Goal: Transaction & Acquisition: Purchase product/service

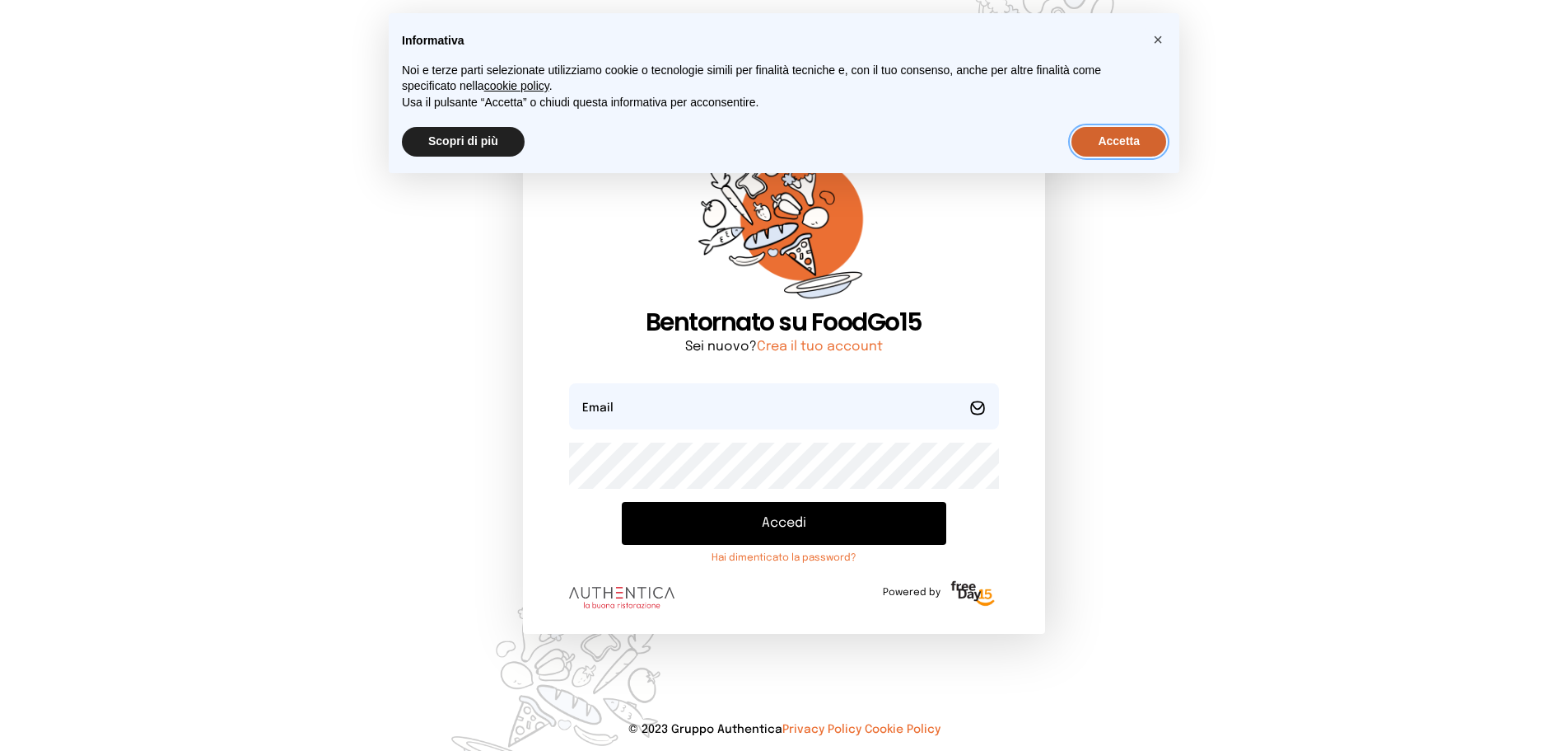
click at [1116, 143] on button "Accetta" at bounding box center [1118, 142] width 95 height 30
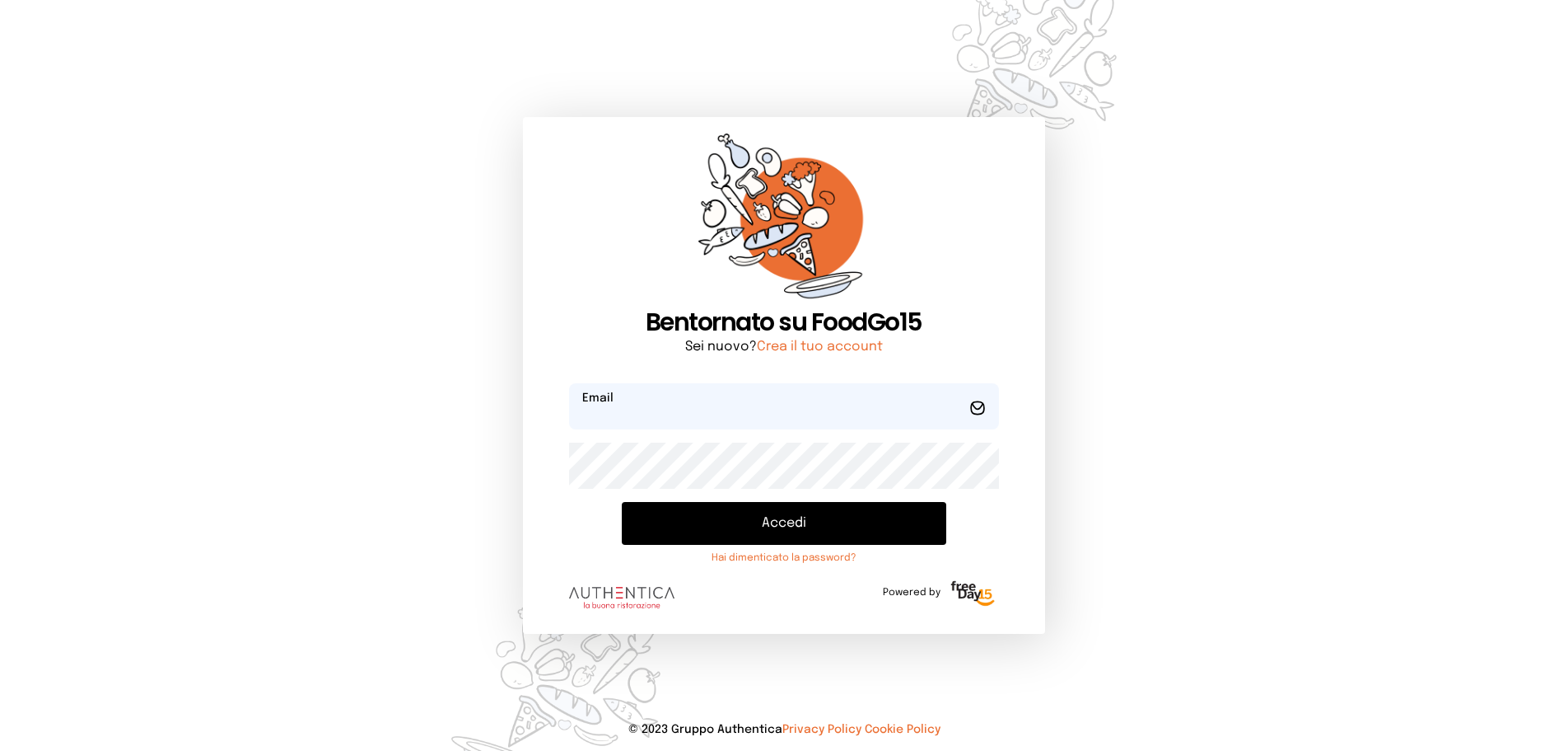
click at [852, 410] on input "email" at bounding box center [784, 406] width 429 height 46
type input "**********"
click at [830, 518] on button "Accedi" at bounding box center [784, 523] width 324 height 43
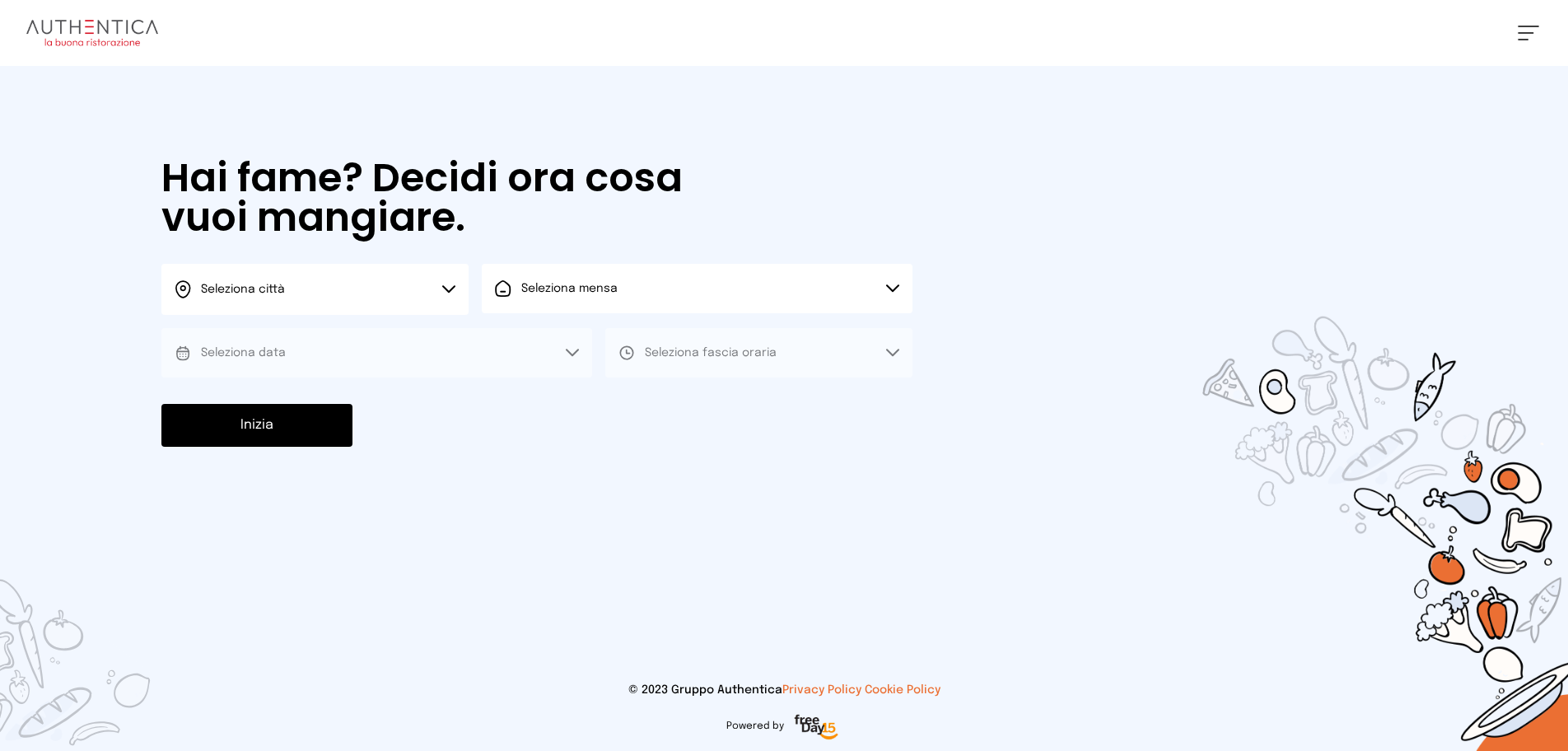
click at [451, 289] on icon at bounding box center [449, 289] width 13 height 8
click at [404, 320] on li "Terni" at bounding box center [315, 337] width 307 height 45
click at [538, 296] on span "Seleziona mensa" at bounding box center [569, 288] width 97 height 17
drag, startPoint x: 543, startPoint y: 339, endPoint x: 470, endPoint y: 367, distance: 78.2
click at [543, 342] on span "Mensa interna" at bounding box center [574, 334] width 107 height 17
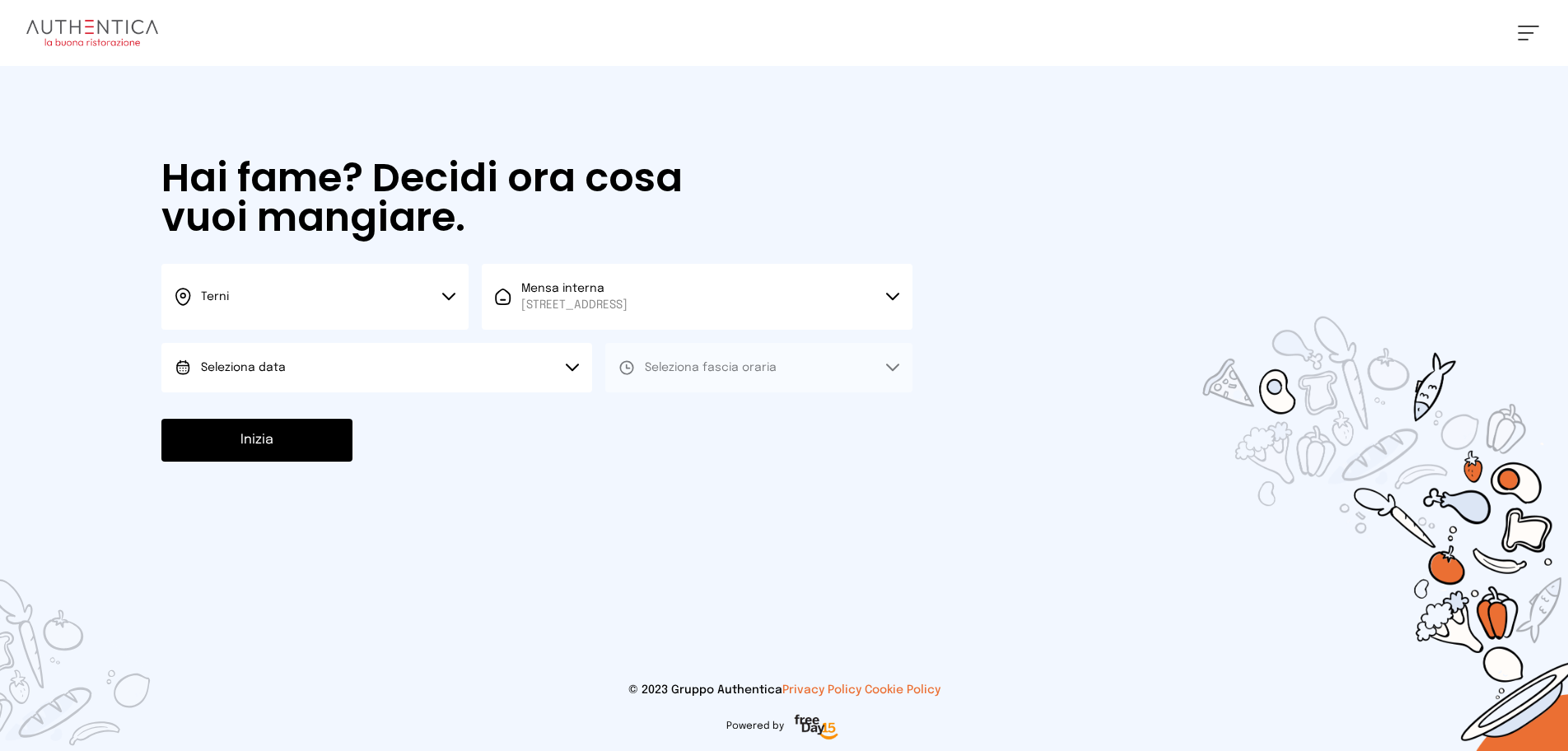
drag, startPoint x: 450, startPoint y: 367, endPoint x: 446, endPoint y: 401, distance: 34.2
click at [448, 371] on button "Seleziona data" at bounding box center [377, 368] width 431 height 50
click at [444, 412] on li "[DATE], [DATE]" at bounding box center [377, 413] width 431 height 43
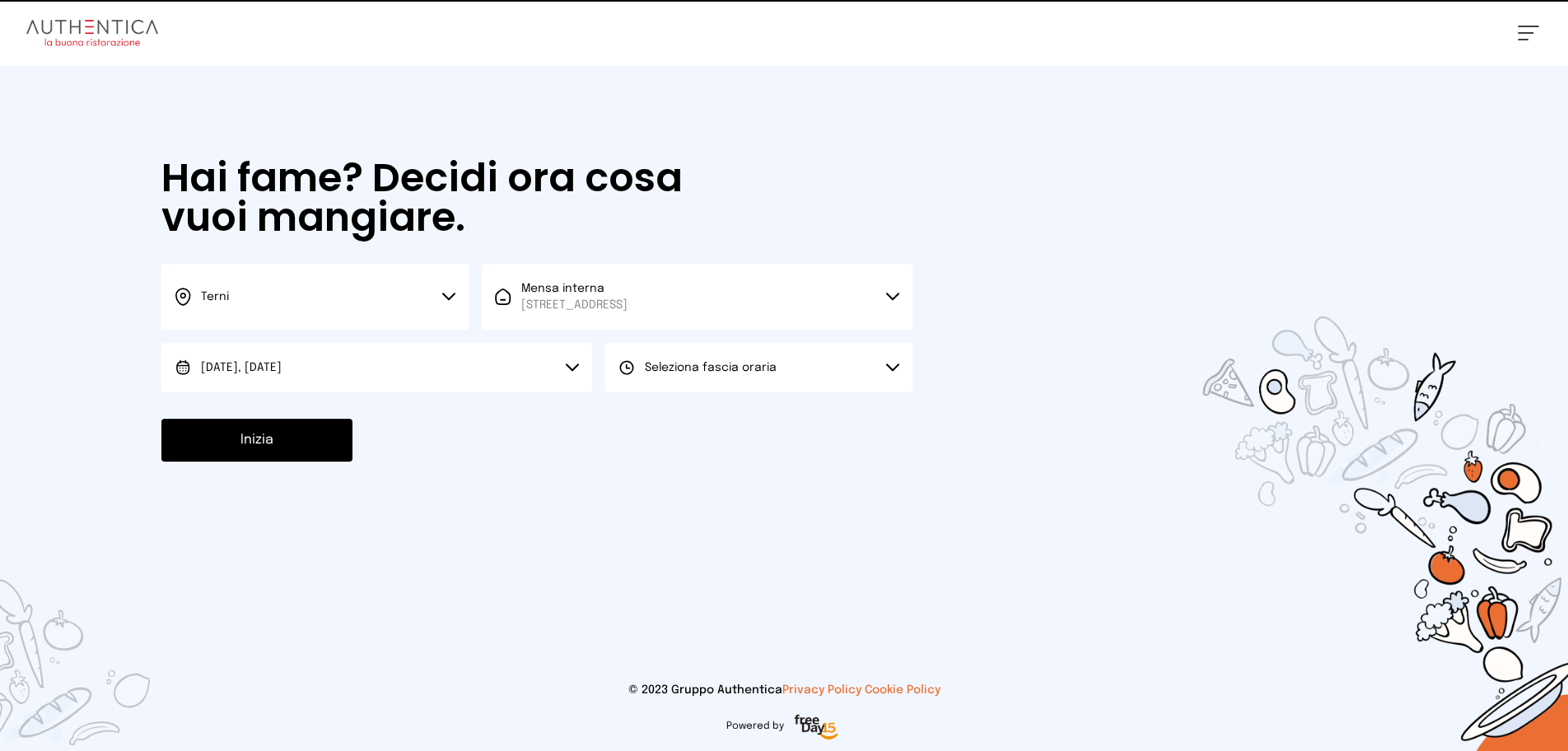
click at [671, 374] on span "Seleziona fascia oraria" at bounding box center [711, 367] width 132 height 17
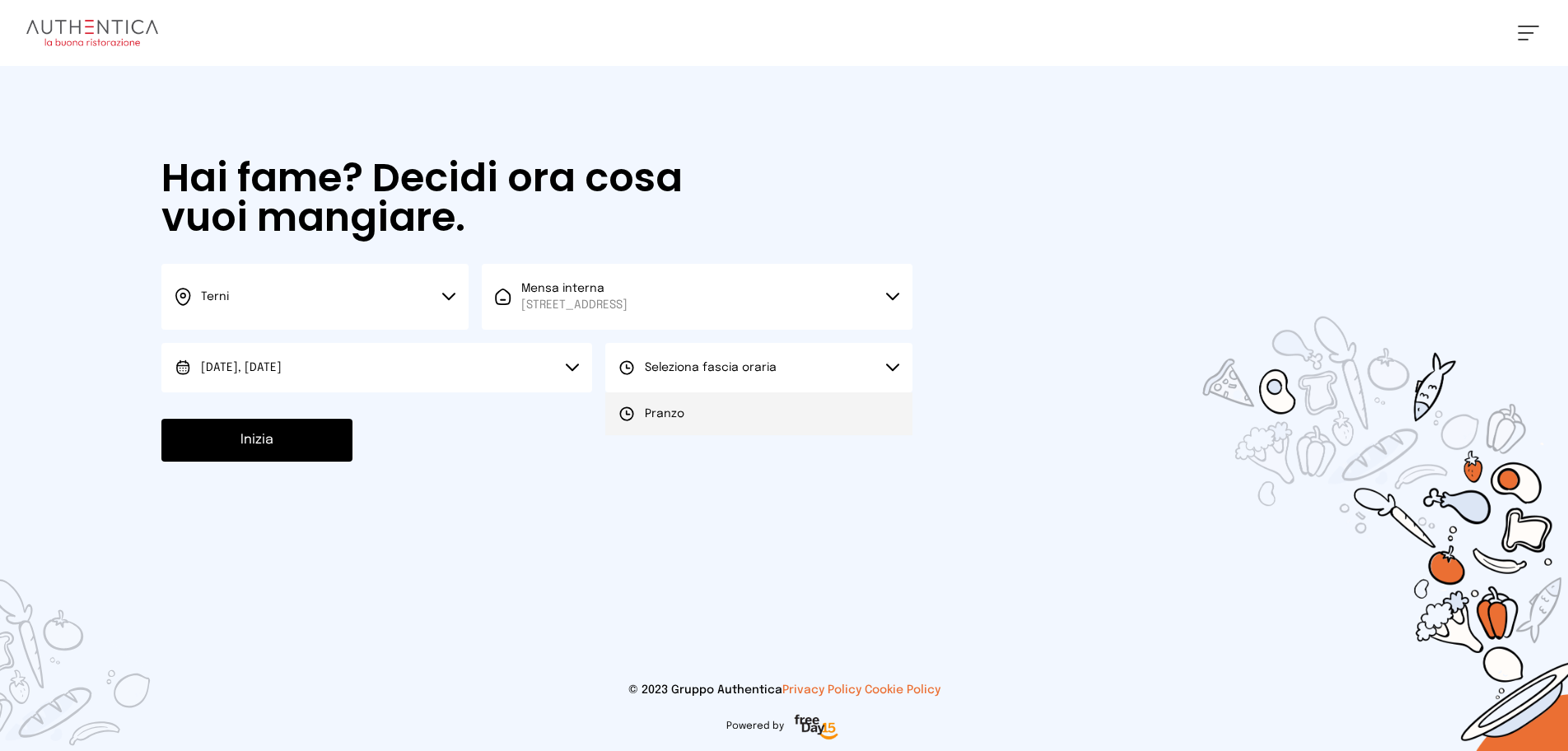
drag, startPoint x: 672, startPoint y: 413, endPoint x: 581, endPoint y: 448, distance: 97.5
click at [649, 392] on div "Seleziona fascia oraria Scegli il turno [GEOGRAPHIC_DATA]" at bounding box center [759, 368] width 307 height 50
click at [642, 428] on li "Pranzo" at bounding box center [759, 413] width 307 height 43
click at [239, 439] on button "Inizia" at bounding box center [257, 440] width 191 height 43
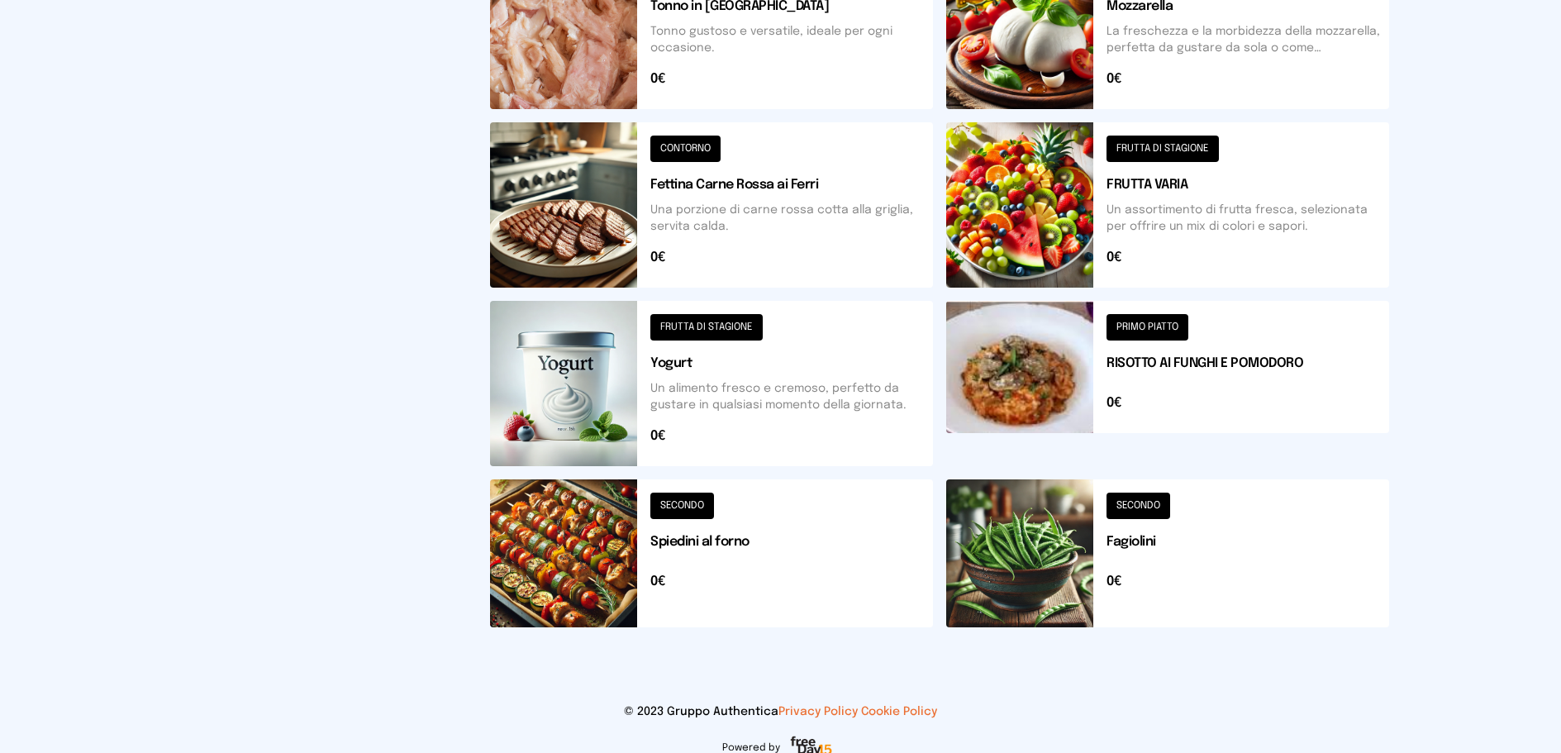
scroll to position [598, 0]
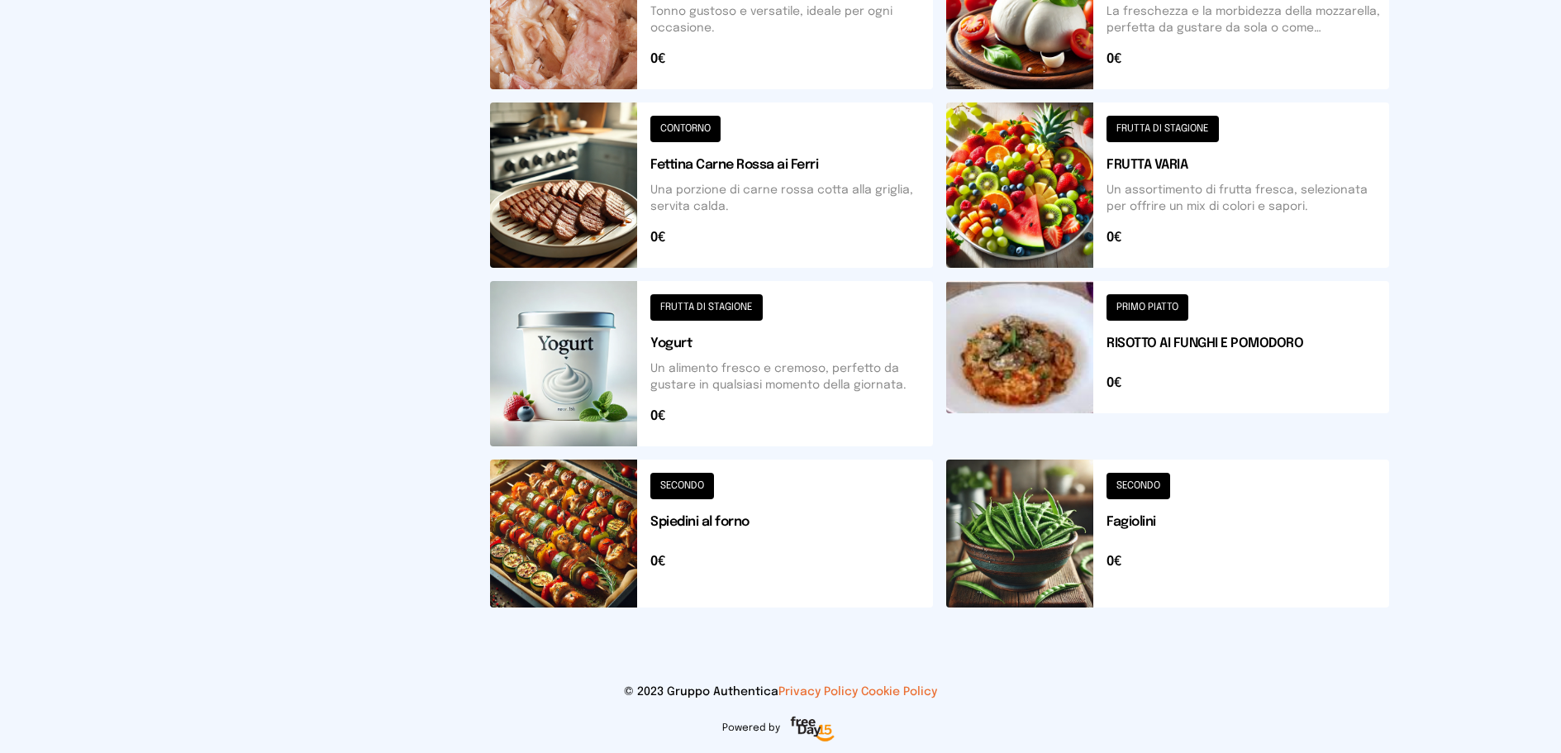
click at [1138, 487] on button at bounding box center [1167, 533] width 443 height 148
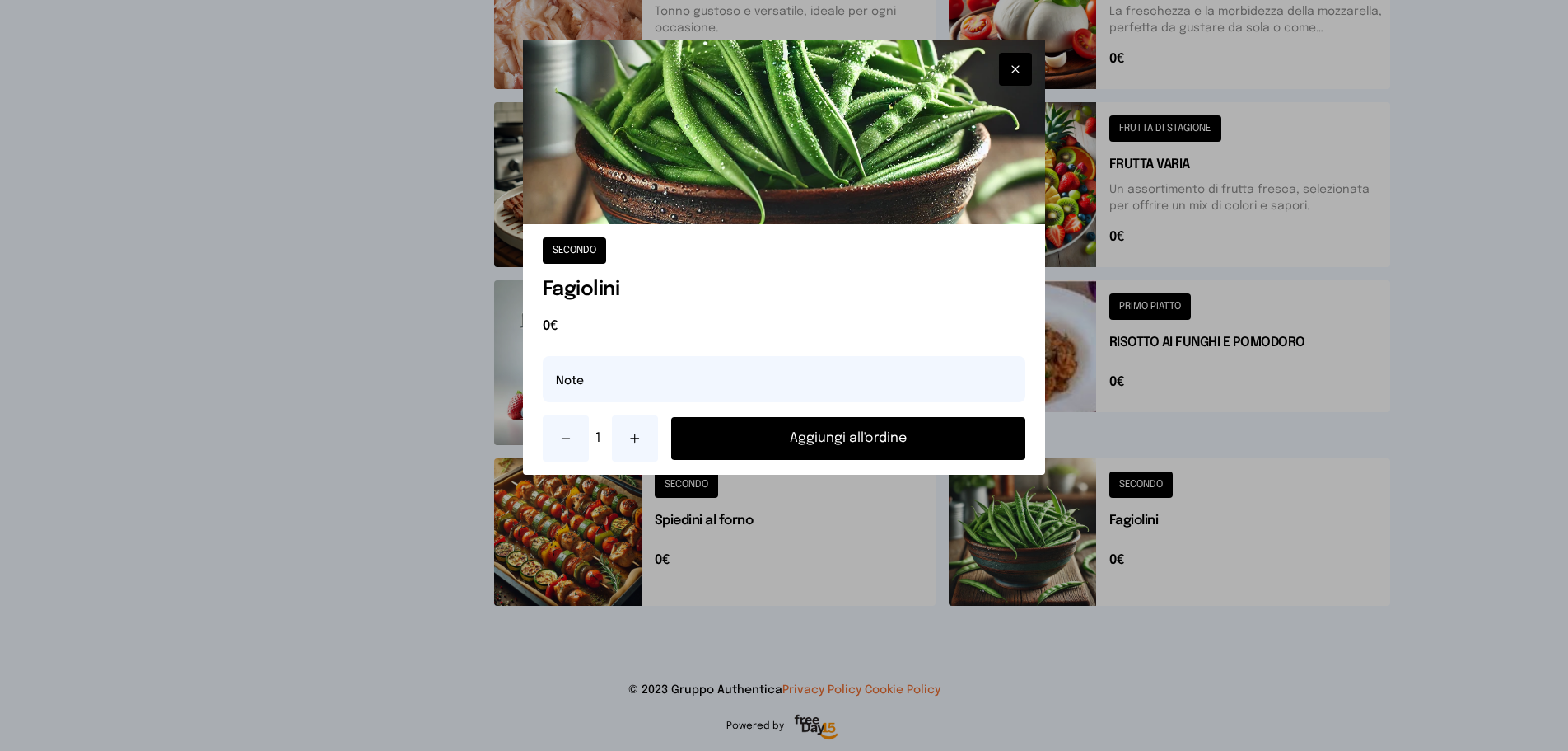
click at [837, 440] on button "Aggiungi all'ordine" at bounding box center [848, 438] width 355 height 43
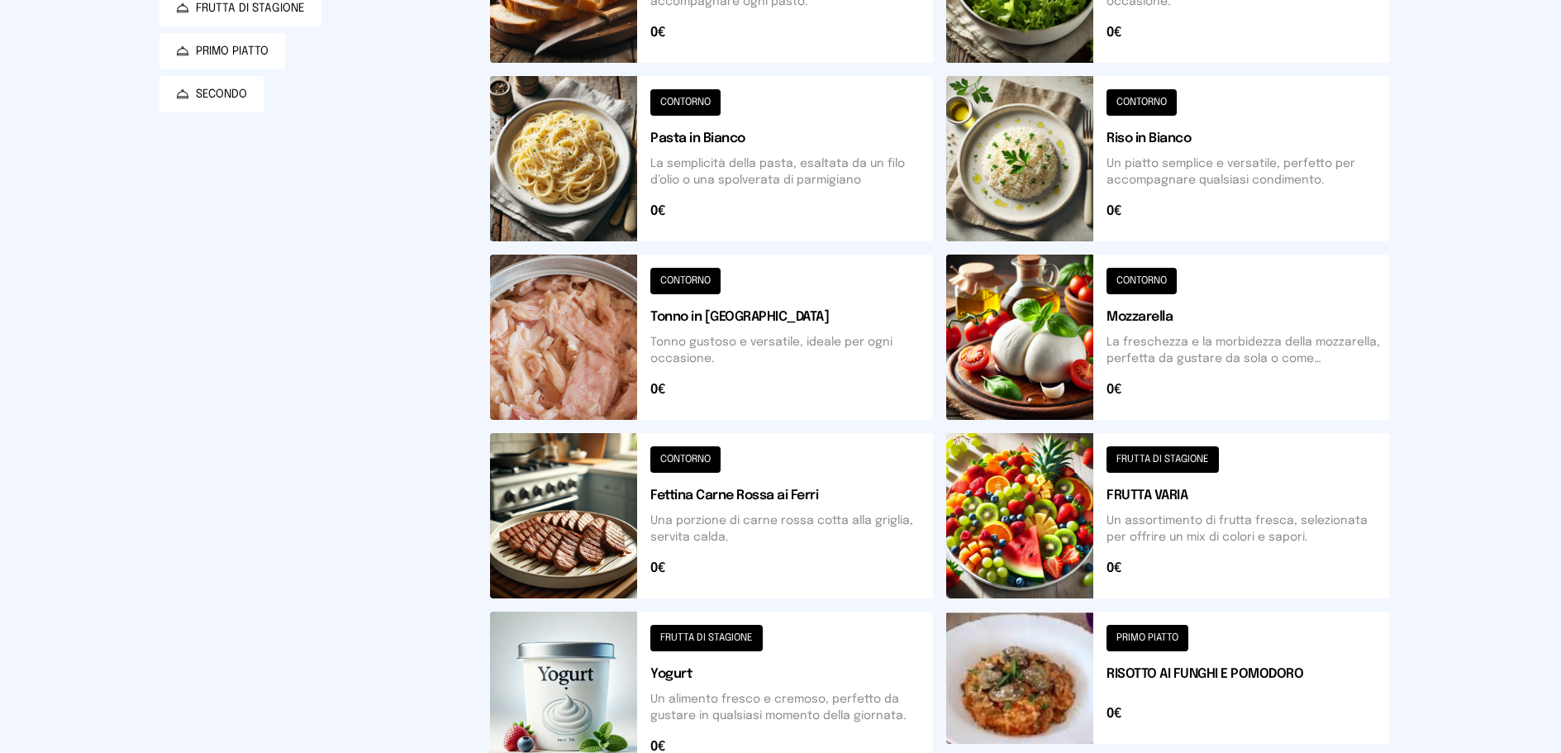
scroll to position [350, 0]
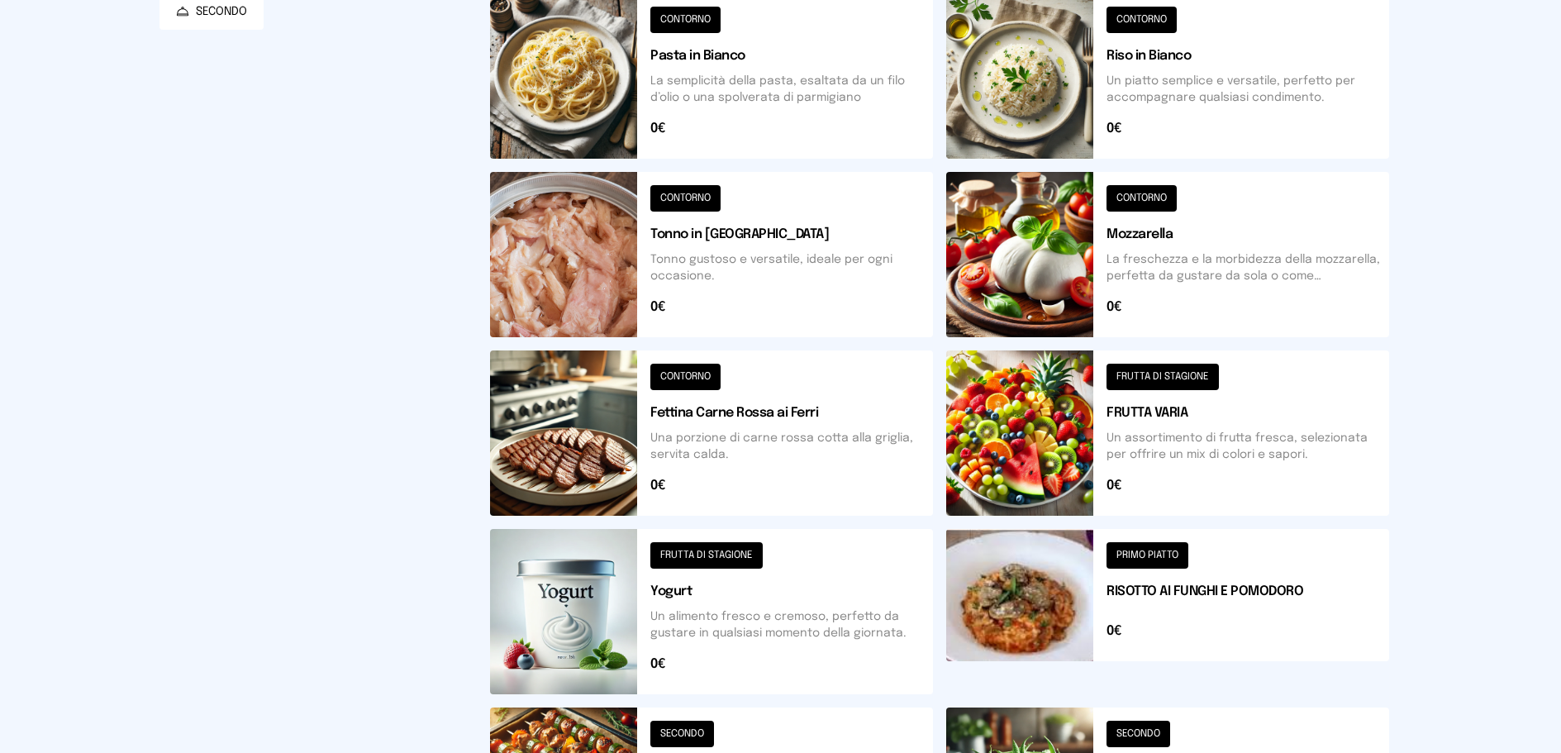
click at [1124, 384] on button at bounding box center [1167, 432] width 443 height 165
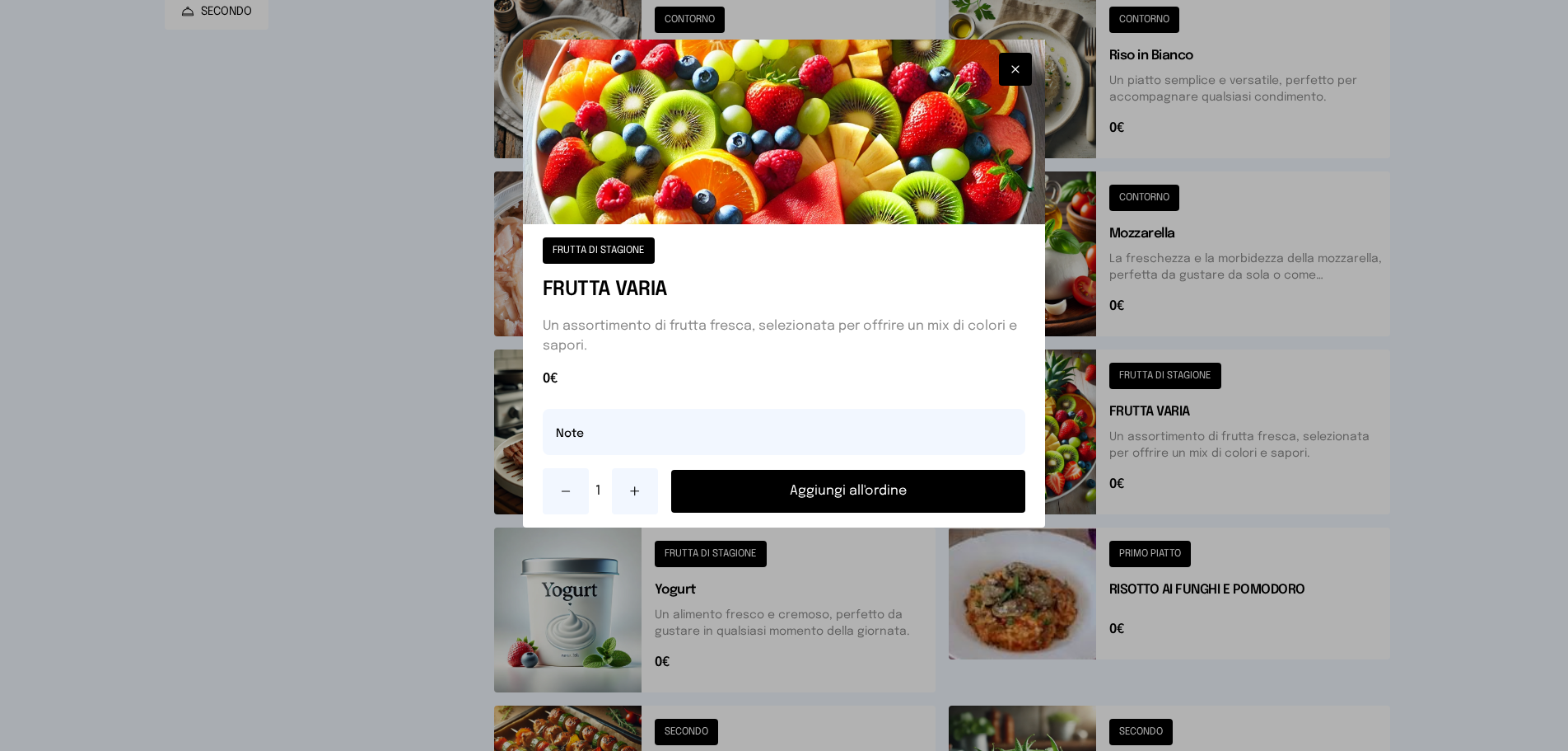
click at [822, 496] on button "Aggiungi all'ordine" at bounding box center [848, 491] width 355 height 43
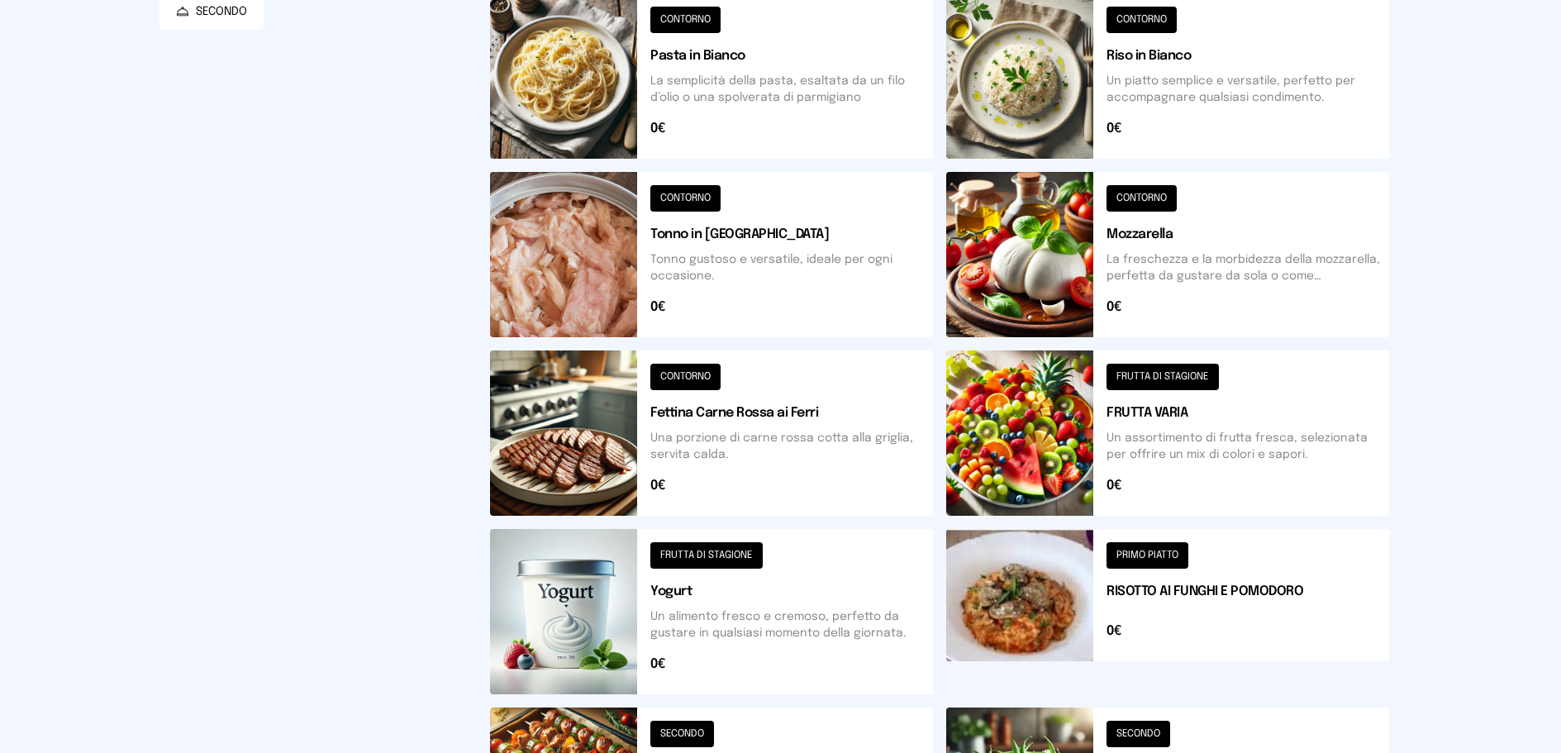
scroll to position [0, 0]
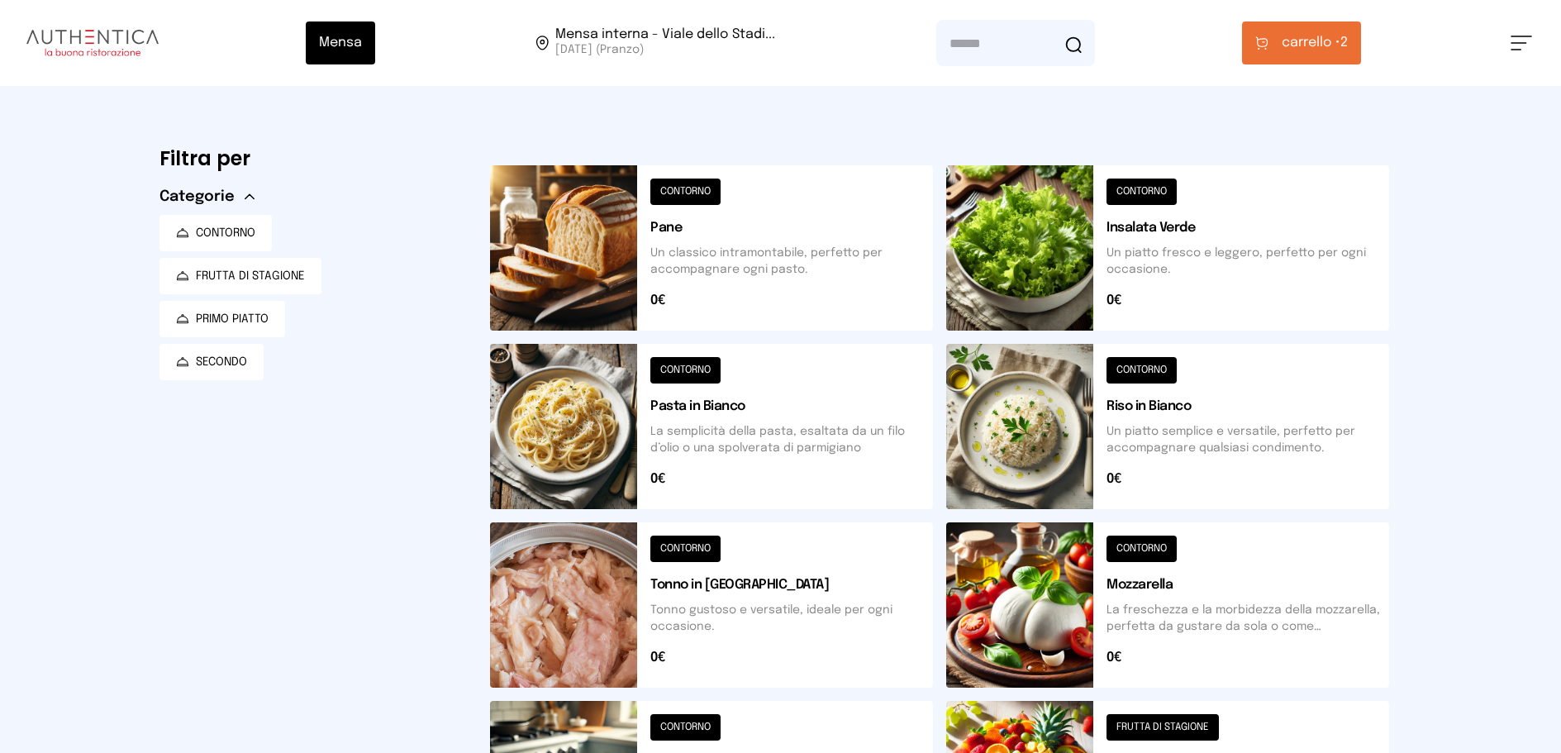
click at [1297, 47] on span "carrello •" at bounding box center [1310, 43] width 59 height 20
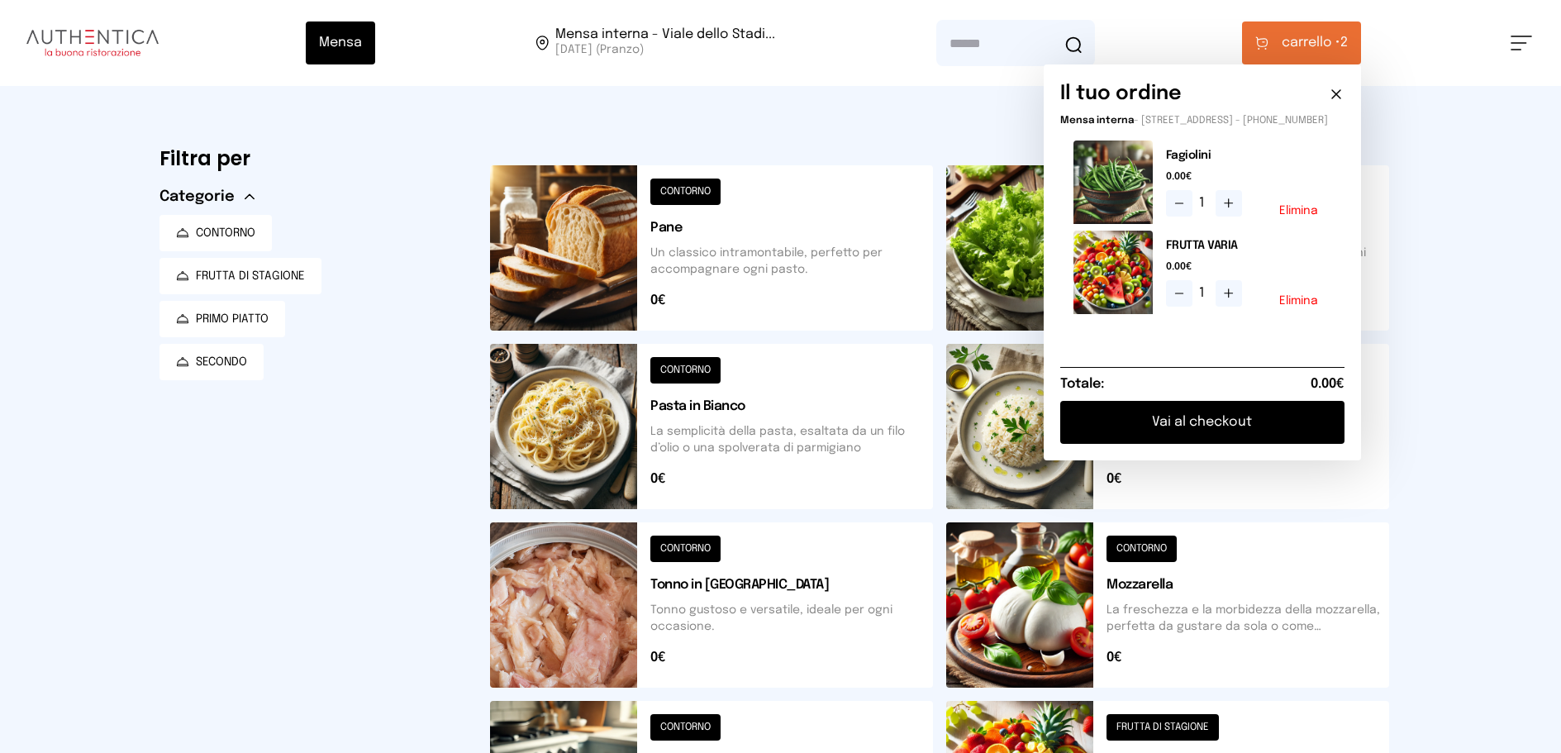
click at [1179, 428] on button "Vai al checkout" at bounding box center [1202, 422] width 284 height 43
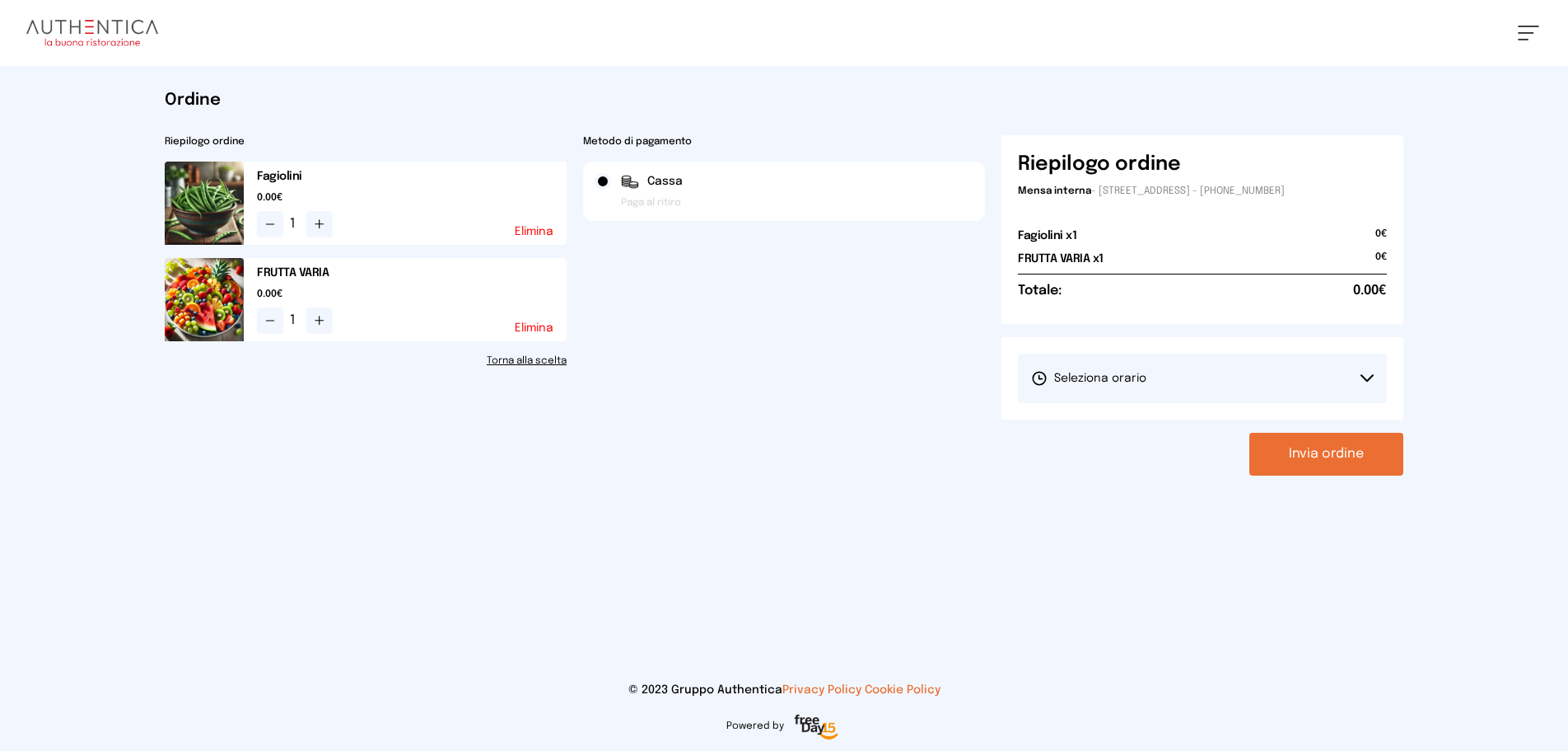
click at [1369, 377] on icon at bounding box center [1367, 378] width 13 height 8
click at [1213, 429] on li "1° Turno (13:00 - 15:00)" at bounding box center [1202, 424] width 369 height 43
click at [1309, 447] on button "Invia ordine" at bounding box center [1326, 454] width 154 height 43
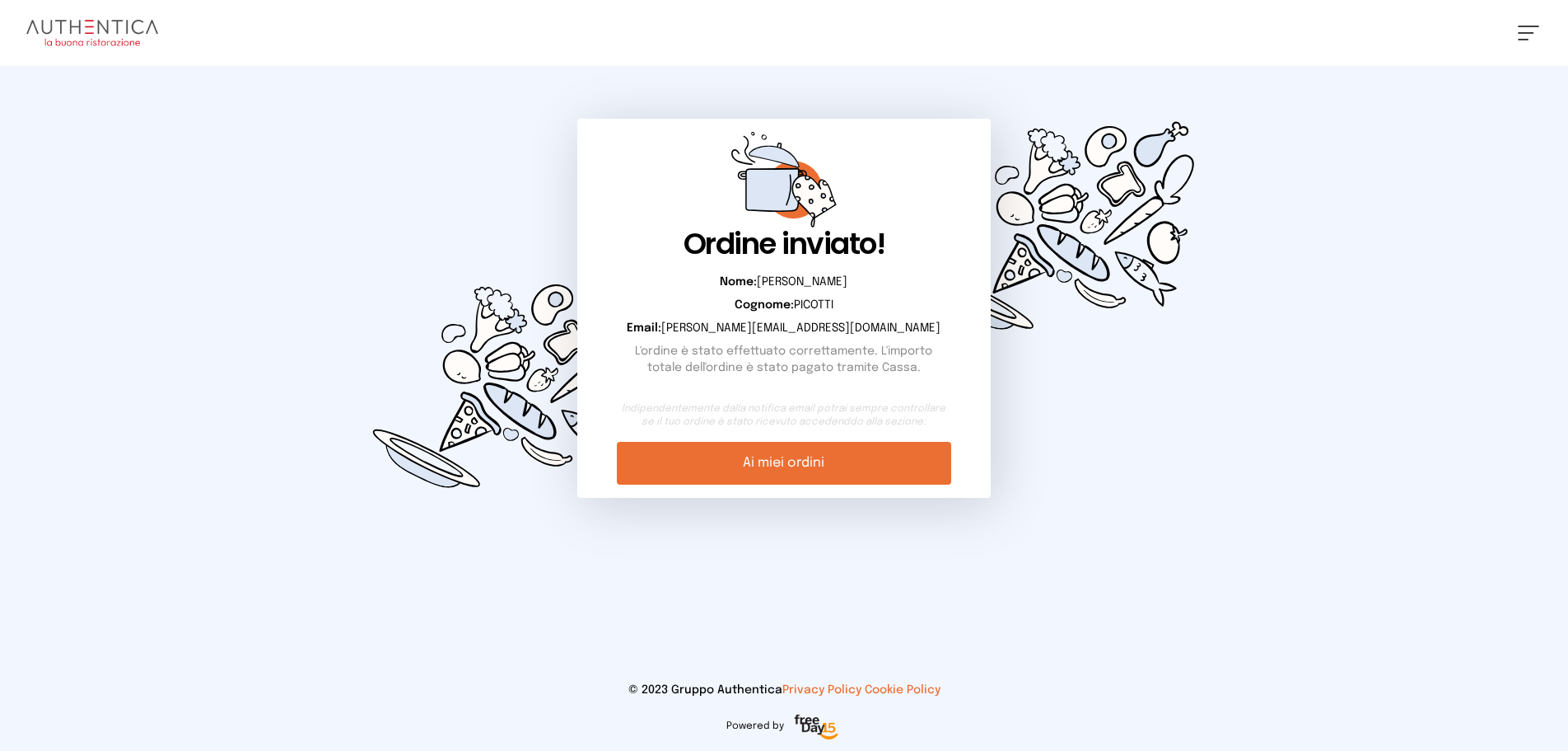
click at [789, 472] on link "Ai miei ordini" at bounding box center [784, 463] width 334 height 43
